Goal: Transaction & Acquisition: Purchase product/service

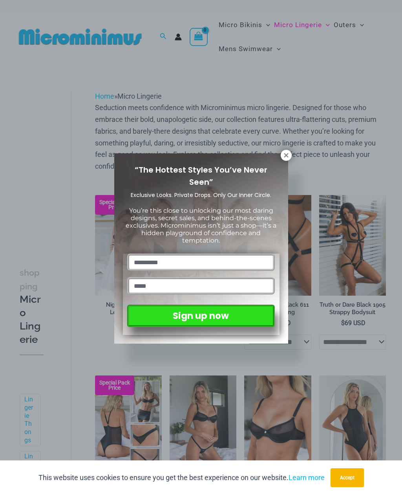
click at [283, 154] on icon at bounding box center [286, 155] width 7 height 7
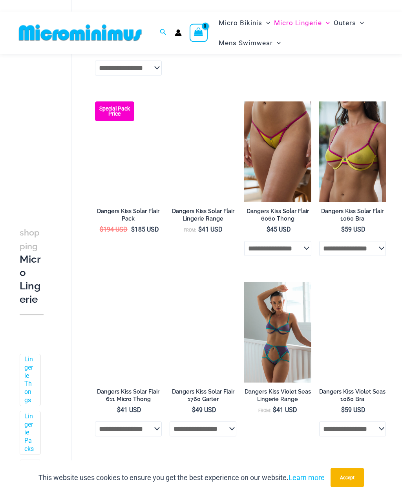
scroll to position [1168, 0]
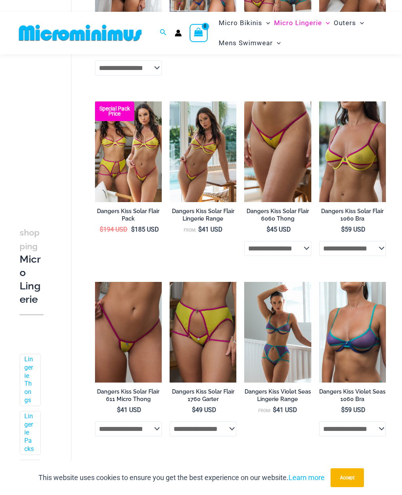
click at [95, 282] on img at bounding box center [95, 282] width 0 height 0
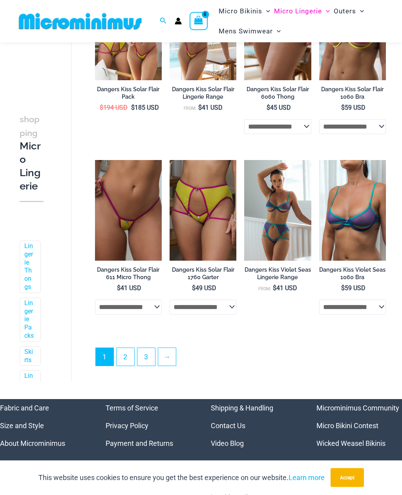
scroll to position [1351, 0]
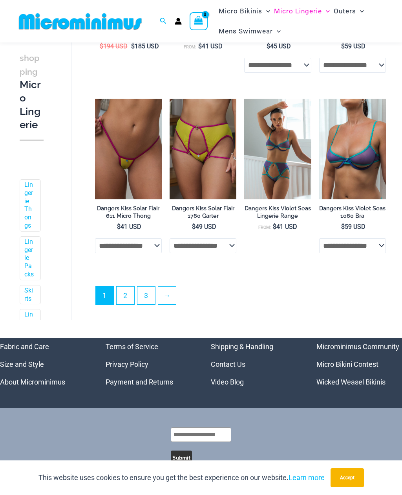
click at [126, 298] on link "2" at bounding box center [126, 295] width 18 height 18
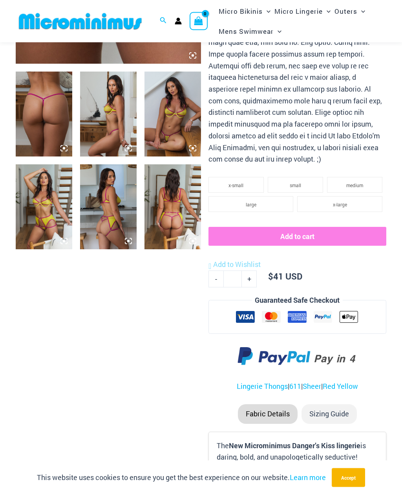
scroll to position [288, 0]
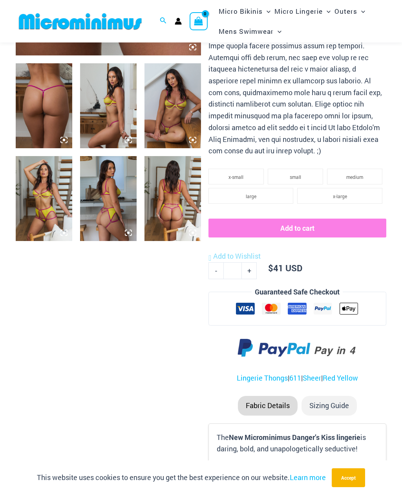
click at [101, 214] on img at bounding box center [108, 198] width 57 height 85
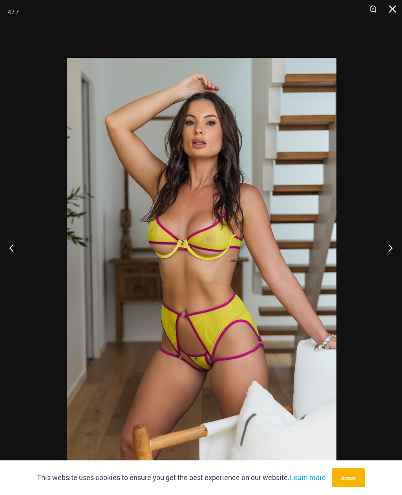
click at [394, 12] on button "Close" at bounding box center [390, 12] width 20 height 24
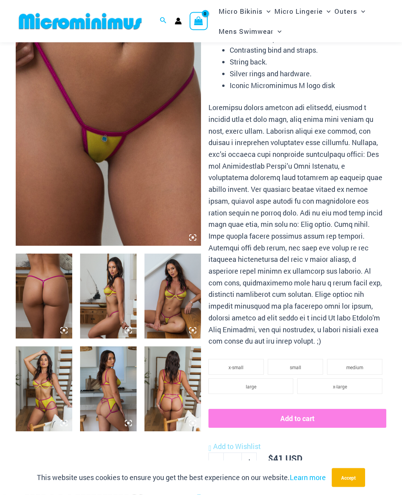
scroll to position [86, 0]
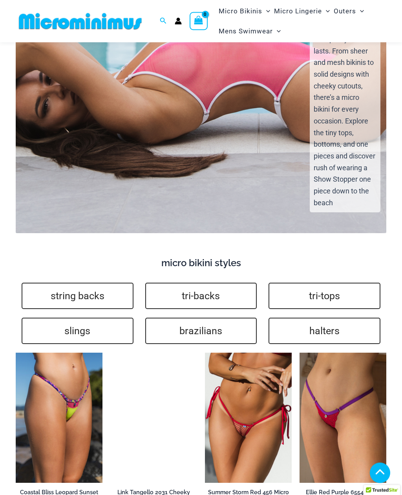
scroll to position [1344, 0]
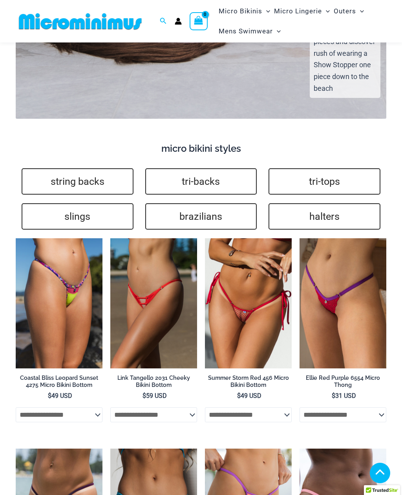
click at [205, 238] on img at bounding box center [205, 238] width 0 height 0
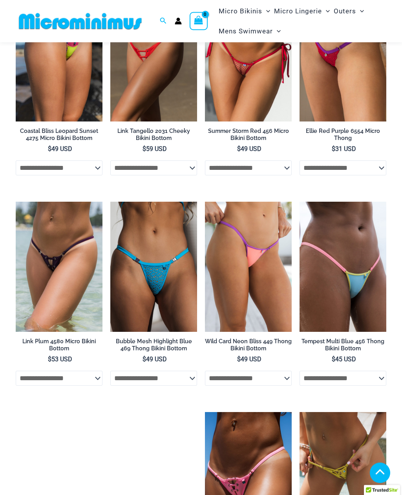
scroll to position [1702, 0]
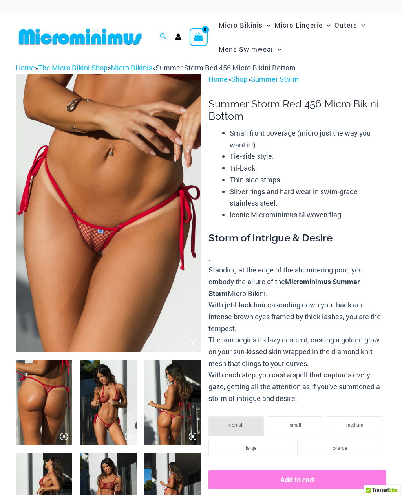
click at [86, 225] on img at bounding box center [108, 212] width 185 height 278
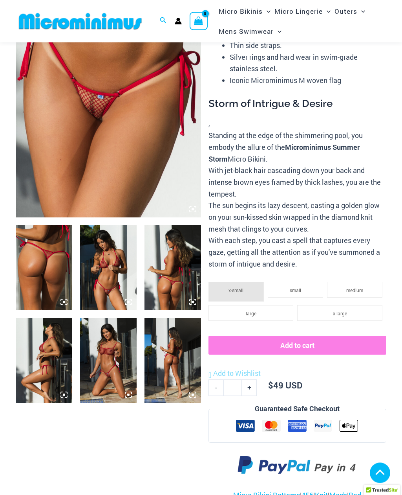
scroll to position [127, 0]
click at [96, 335] on img at bounding box center [108, 360] width 57 height 85
click at [107, 347] on img at bounding box center [108, 360] width 57 height 85
click at [113, 353] on img at bounding box center [108, 360] width 57 height 85
click at [126, 395] on icon at bounding box center [128, 394] width 7 height 7
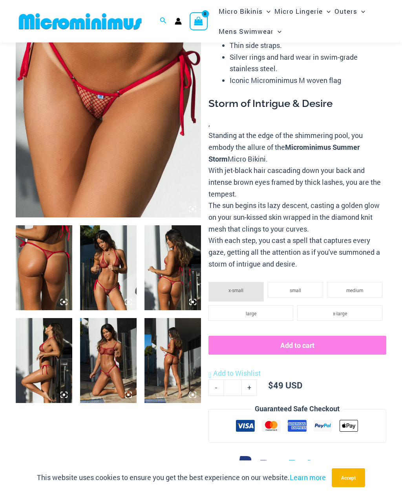
click at [118, 343] on img at bounding box center [108, 360] width 57 height 85
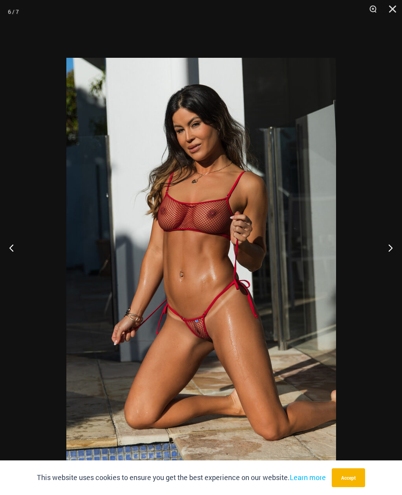
click at [10, 255] on button "Previous" at bounding box center [14, 247] width 29 height 39
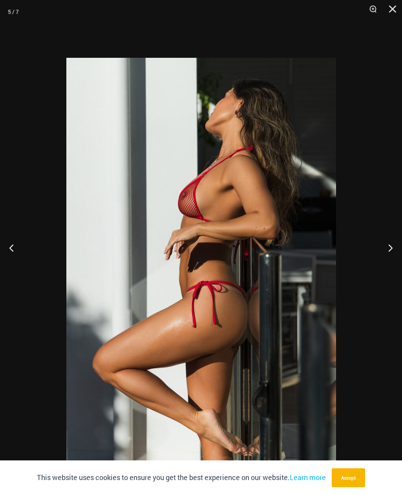
click at [17, 256] on button "Previous" at bounding box center [14, 247] width 29 height 39
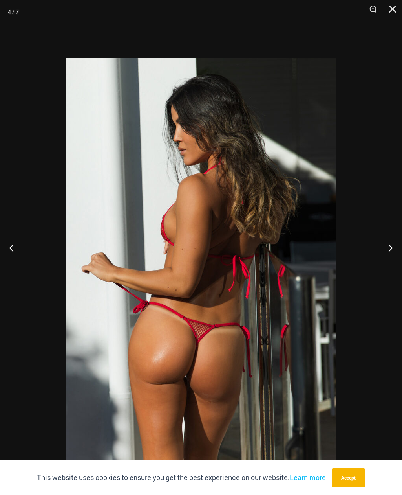
click at [22, 257] on button "Previous" at bounding box center [14, 247] width 29 height 39
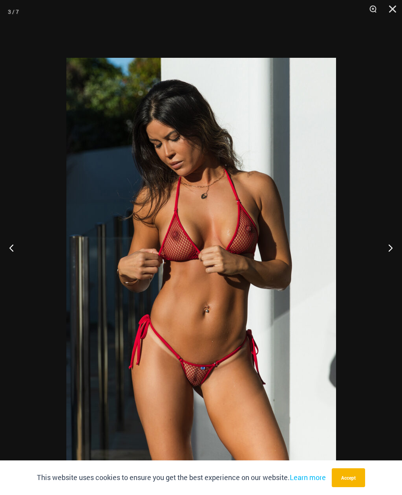
click at [22, 257] on button "Previous" at bounding box center [14, 247] width 29 height 39
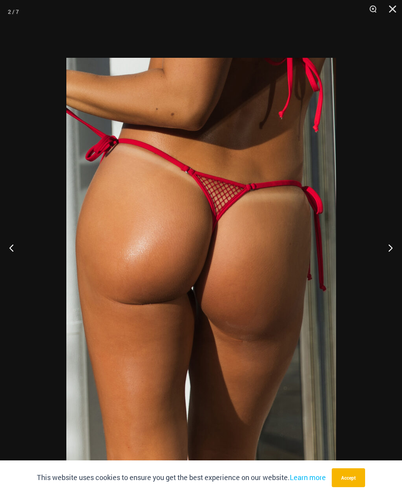
click at [22, 257] on button "Previous" at bounding box center [14, 247] width 29 height 39
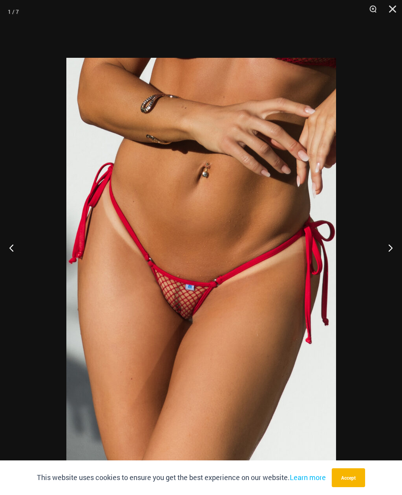
click at [21, 255] on button "Previous" at bounding box center [14, 247] width 29 height 39
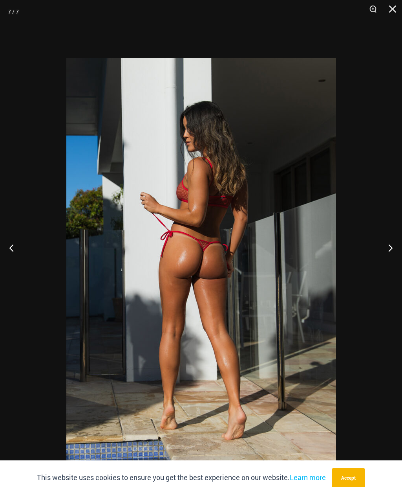
click at [22, 253] on button "Previous" at bounding box center [14, 247] width 29 height 39
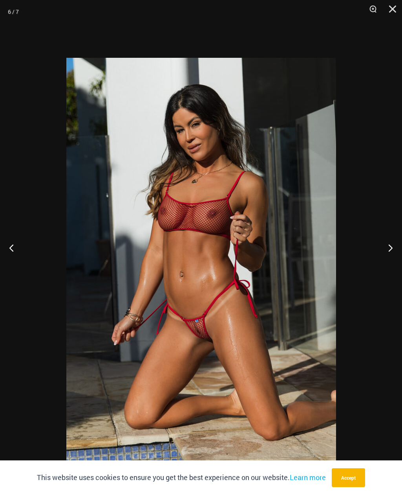
click at [398, 9] on button "Close" at bounding box center [390, 12] width 20 height 24
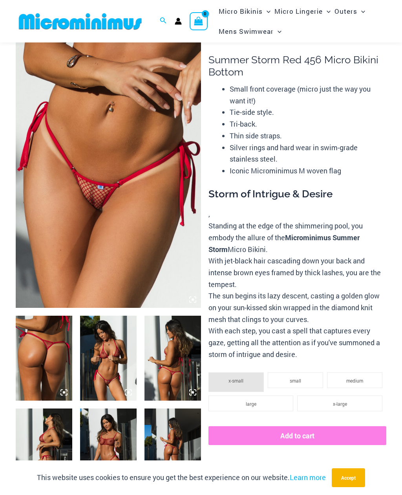
scroll to position [26, 0]
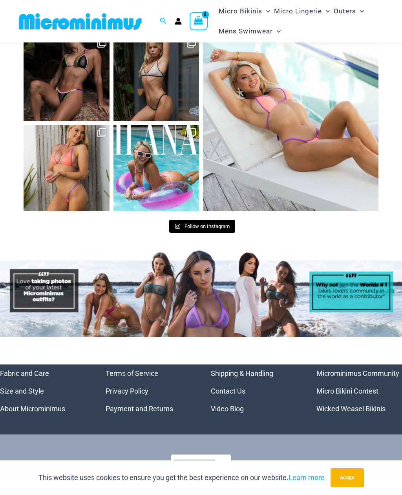
scroll to position [2649, 0]
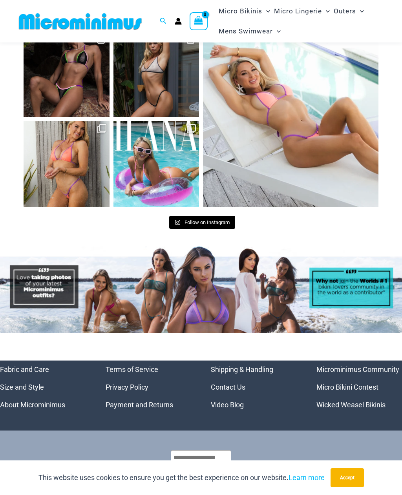
click at [327, 383] on link "Micro Bikini Contest" at bounding box center [348, 387] width 62 height 8
